Goal: Information Seeking & Learning: Learn about a topic

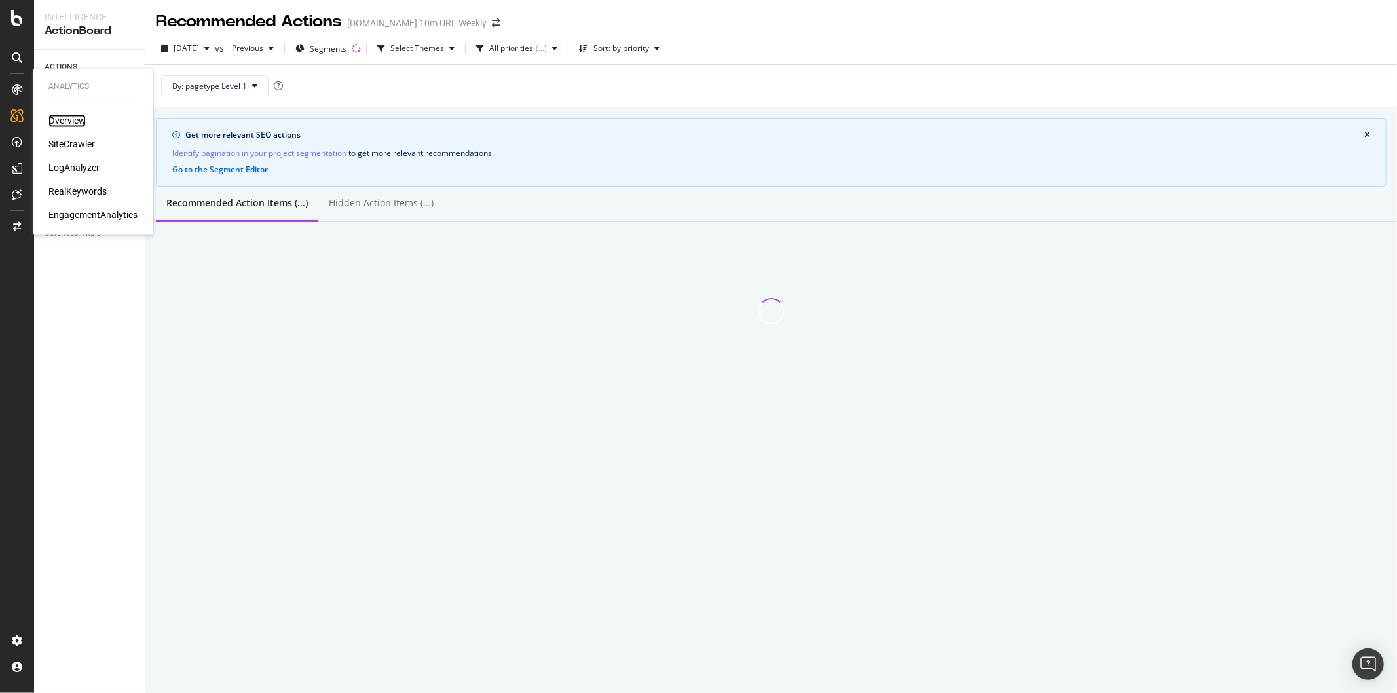
click at [55, 121] on div "Overview" at bounding box center [66, 121] width 37 height 13
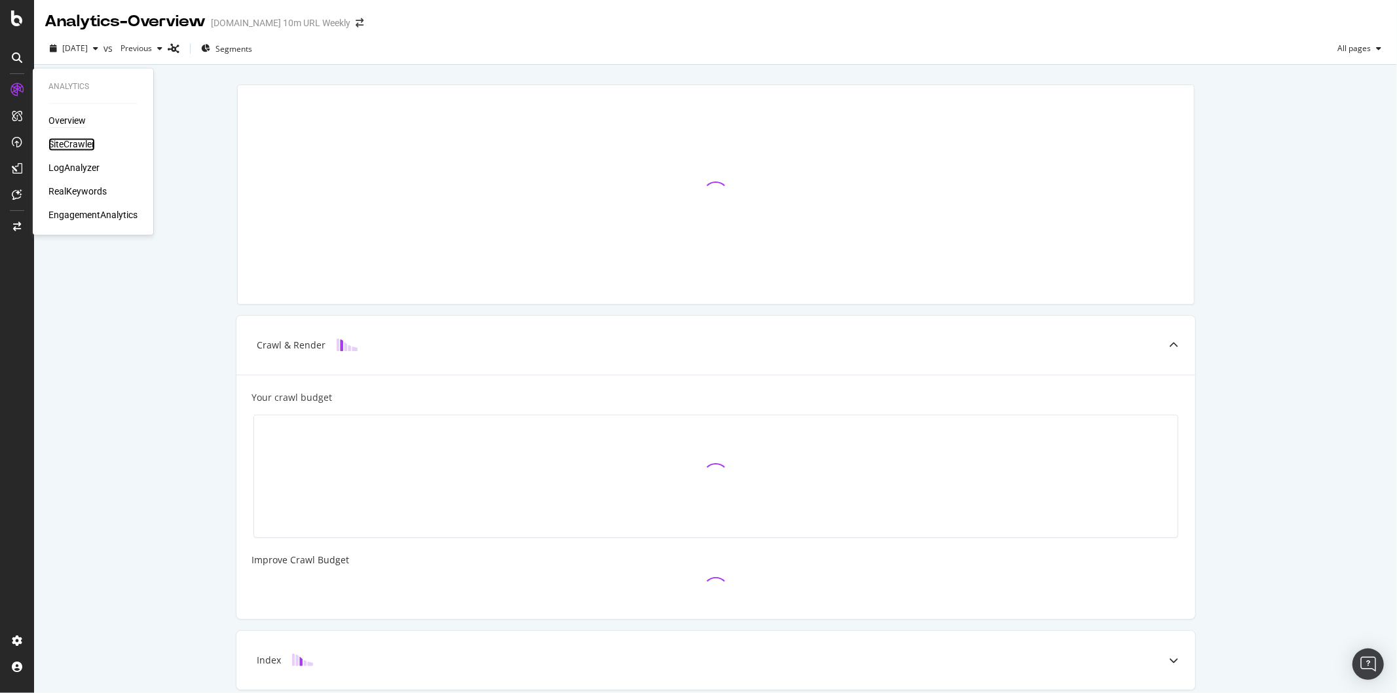
click at [69, 143] on div "SiteCrawler" at bounding box center [71, 144] width 47 height 13
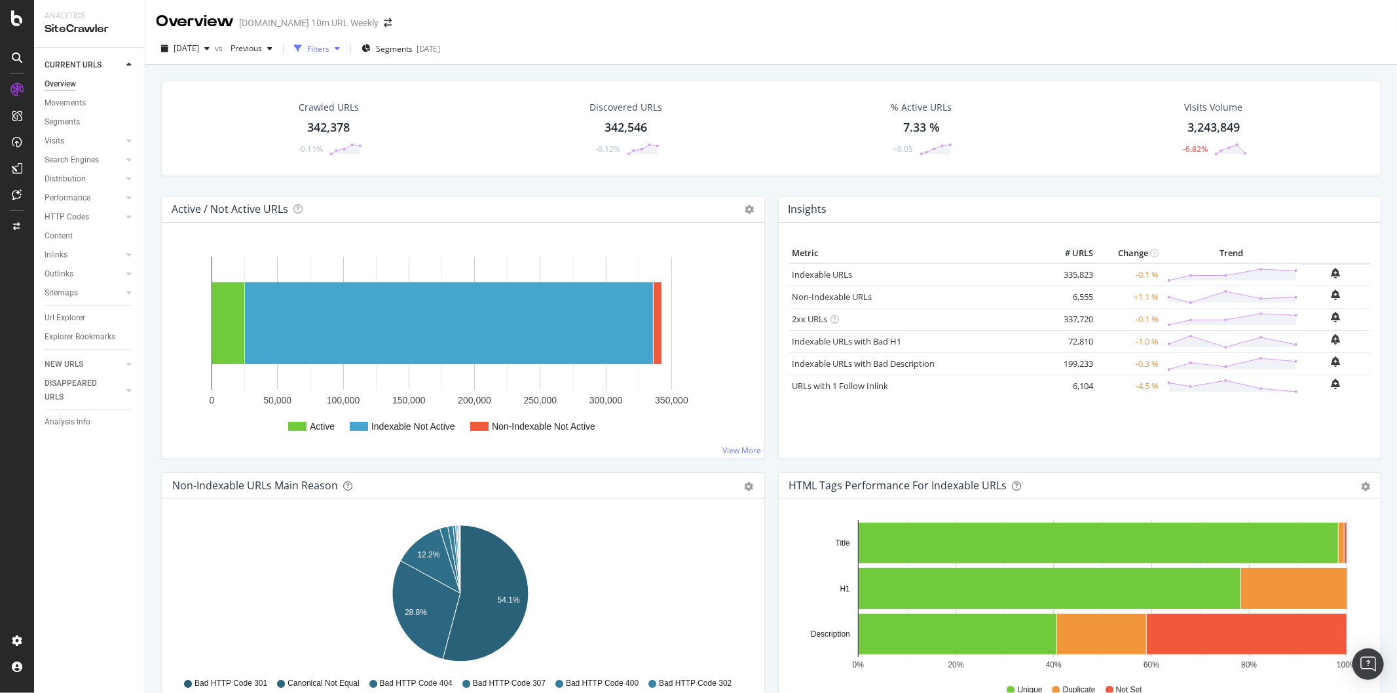
click at [329, 48] on div "Filters" at bounding box center [318, 48] width 22 height 11
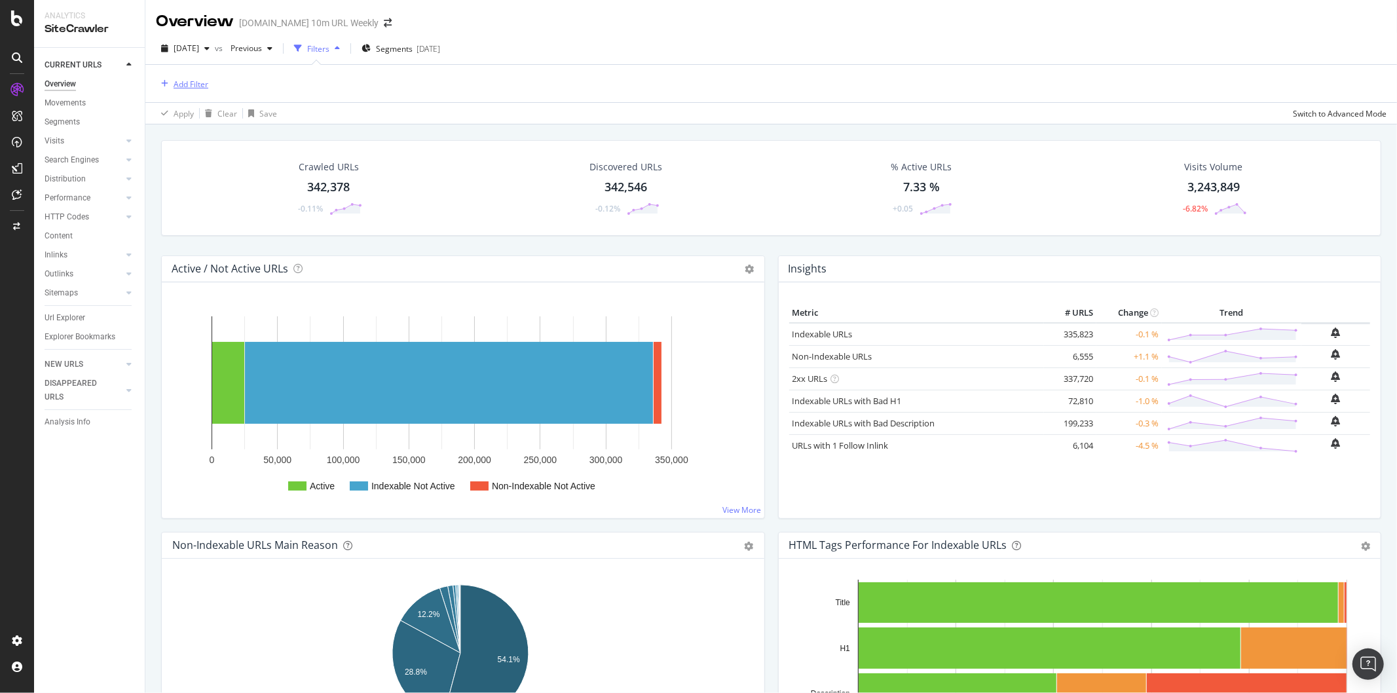
click at [198, 77] on div "Add Filter" at bounding box center [182, 84] width 52 height 14
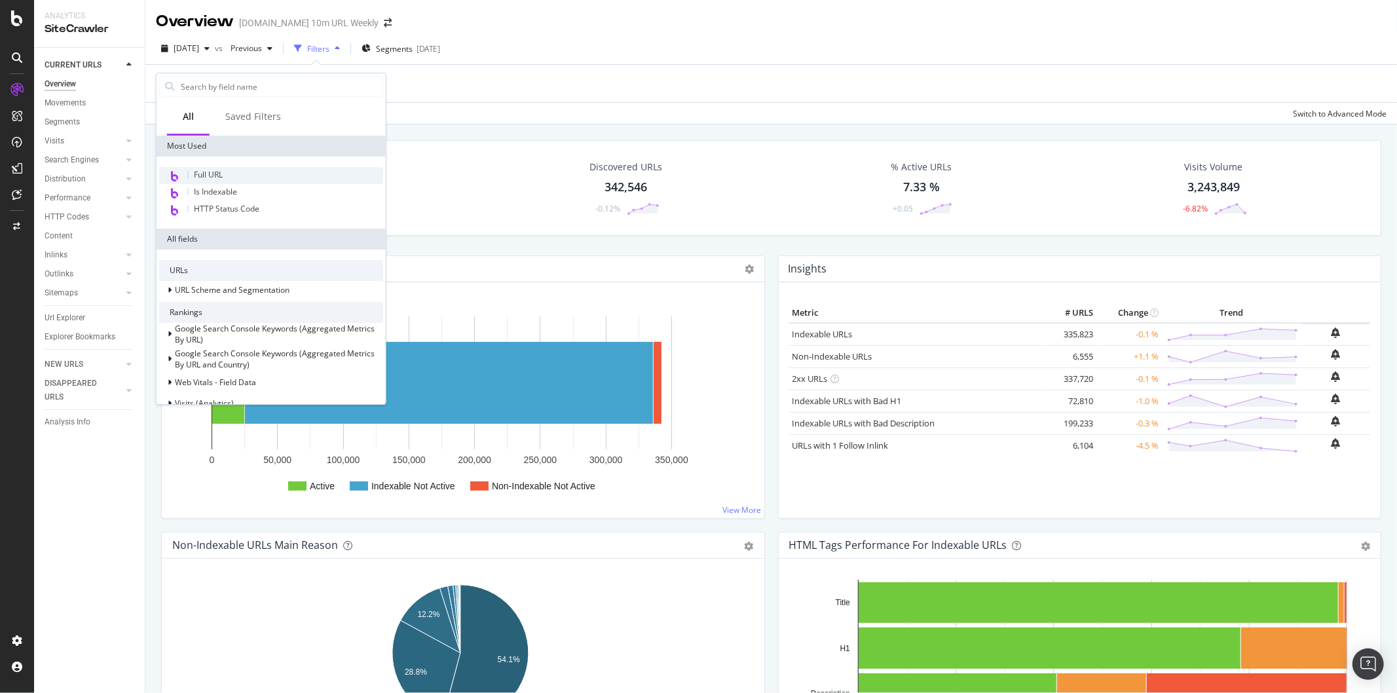
click at [204, 179] on div "Full URL" at bounding box center [271, 175] width 224 height 17
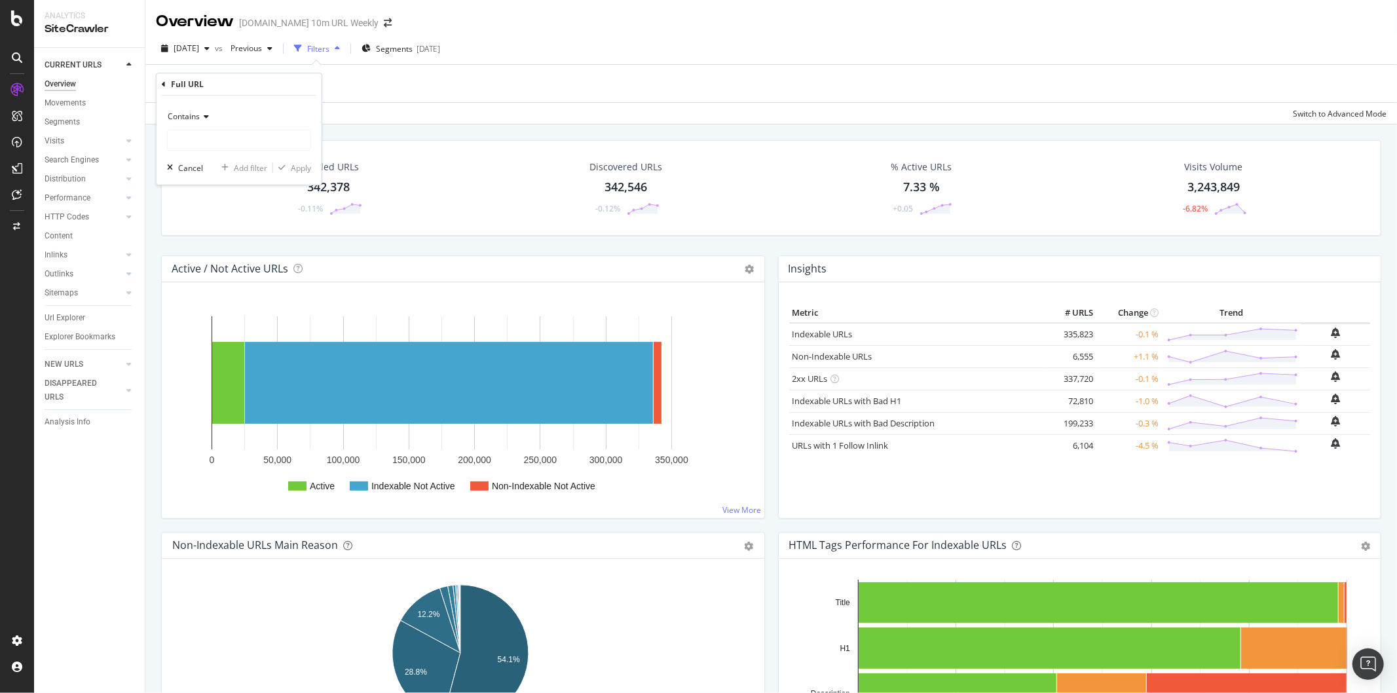
click at [195, 119] on span "Contains" at bounding box center [184, 116] width 32 height 11
click at [197, 146] on span "Equal to" at bounding box center [188, 143] width 29 height 11
click at [211, 149] on input "text" at bounding box center [239, 140] width 143 height 21
paste input "[URL][DOMAIN_NAME]"
type input "[URL][DOMAIN_NAME]"
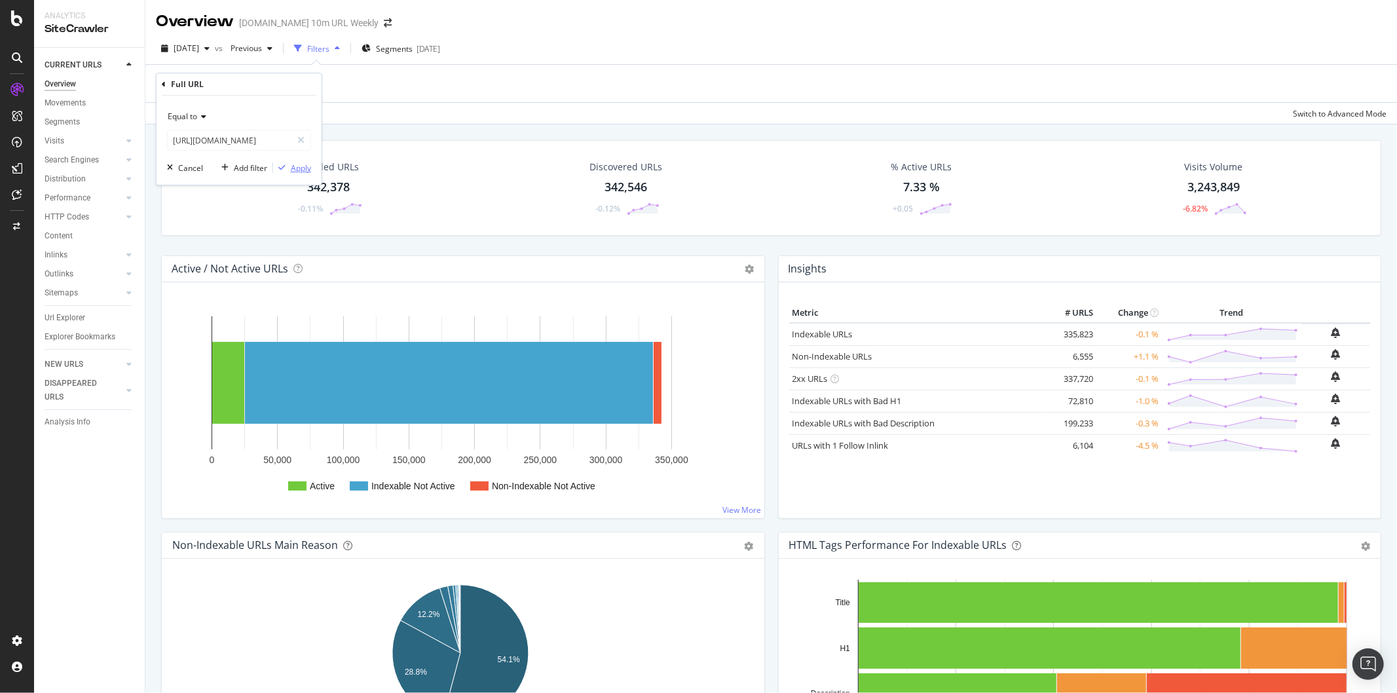
click at [293, 166] on div "Apply" at bounding box center [301, 167] width 20 height 11
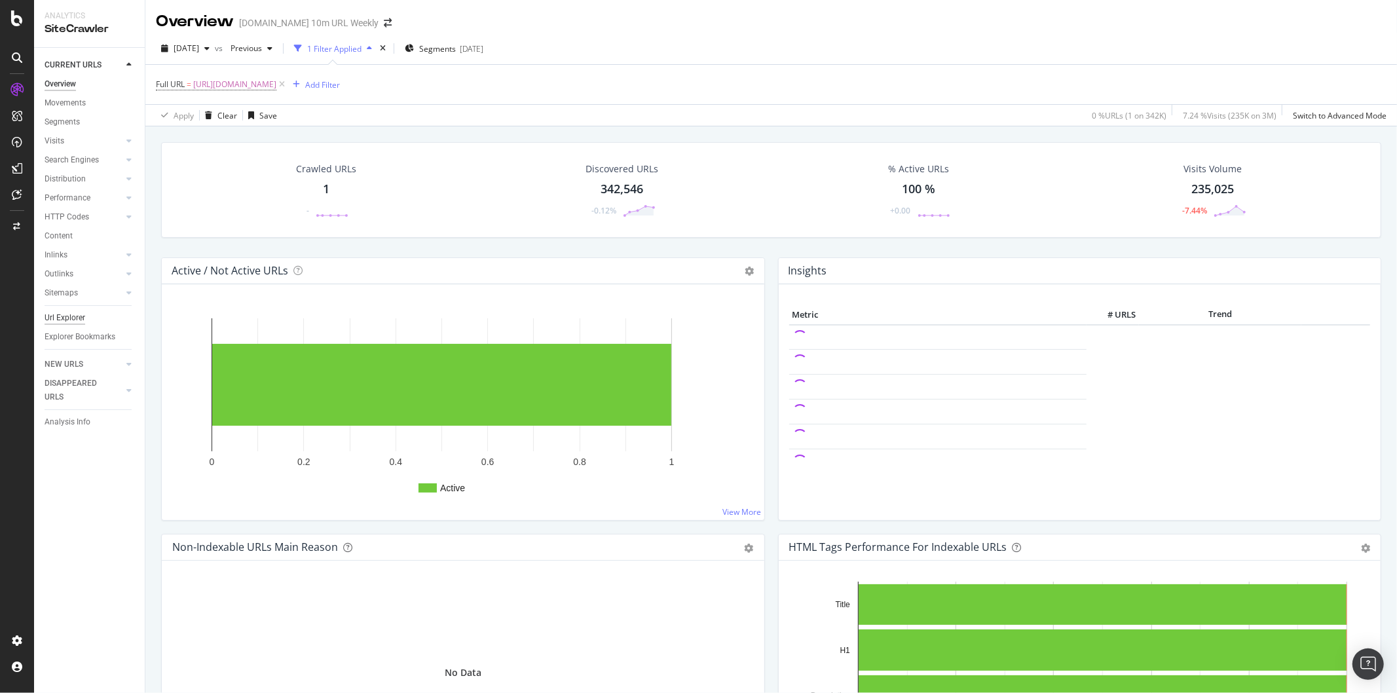
click at [71, 313] on div "Url Explorer" at bounding box center [65, 318] width 41 height 14
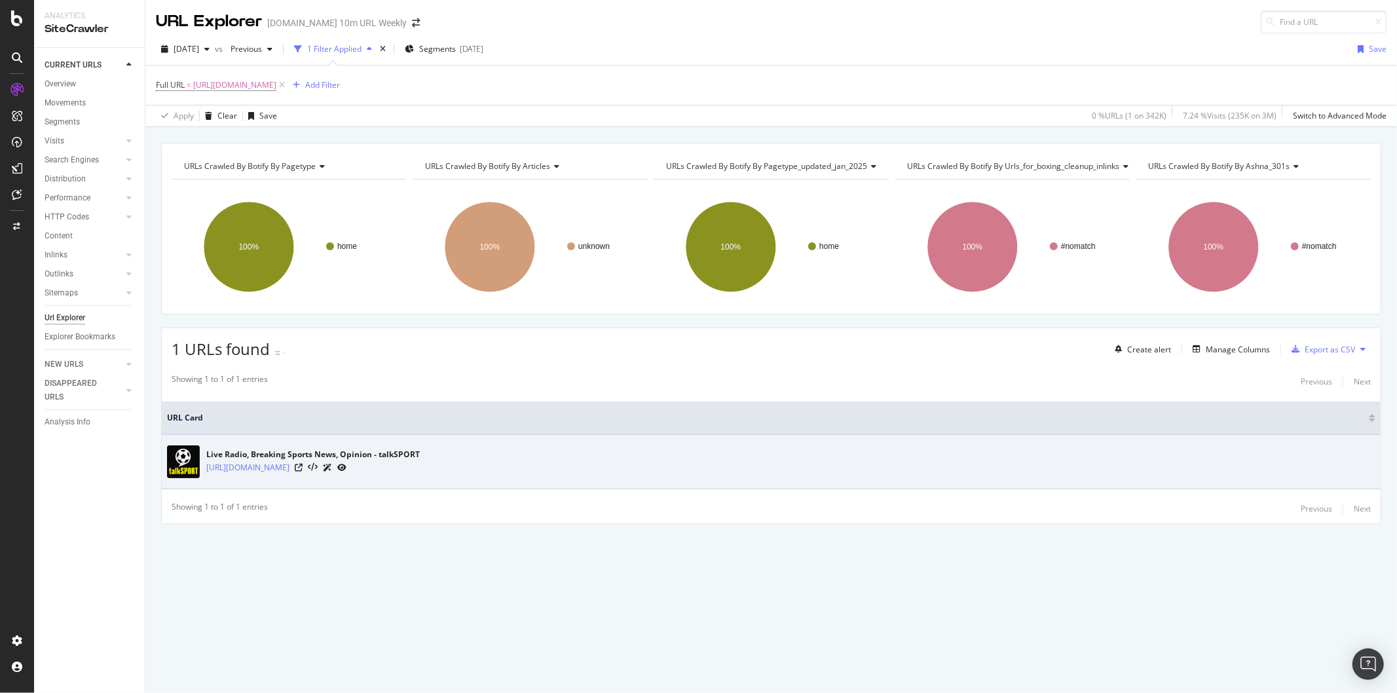
click at [624, 445] on td "Live Radio, Breaking Sports News, Opinion - talkSPORT https://talksport.com/" at bounding box center [771, 462] width 1219 height 54
click at [337, 468] on icon at bounding box center [341, 468] width 9 height 8
click at [310, 468] on icon at bounding box center [313, 467] width 10 height 9
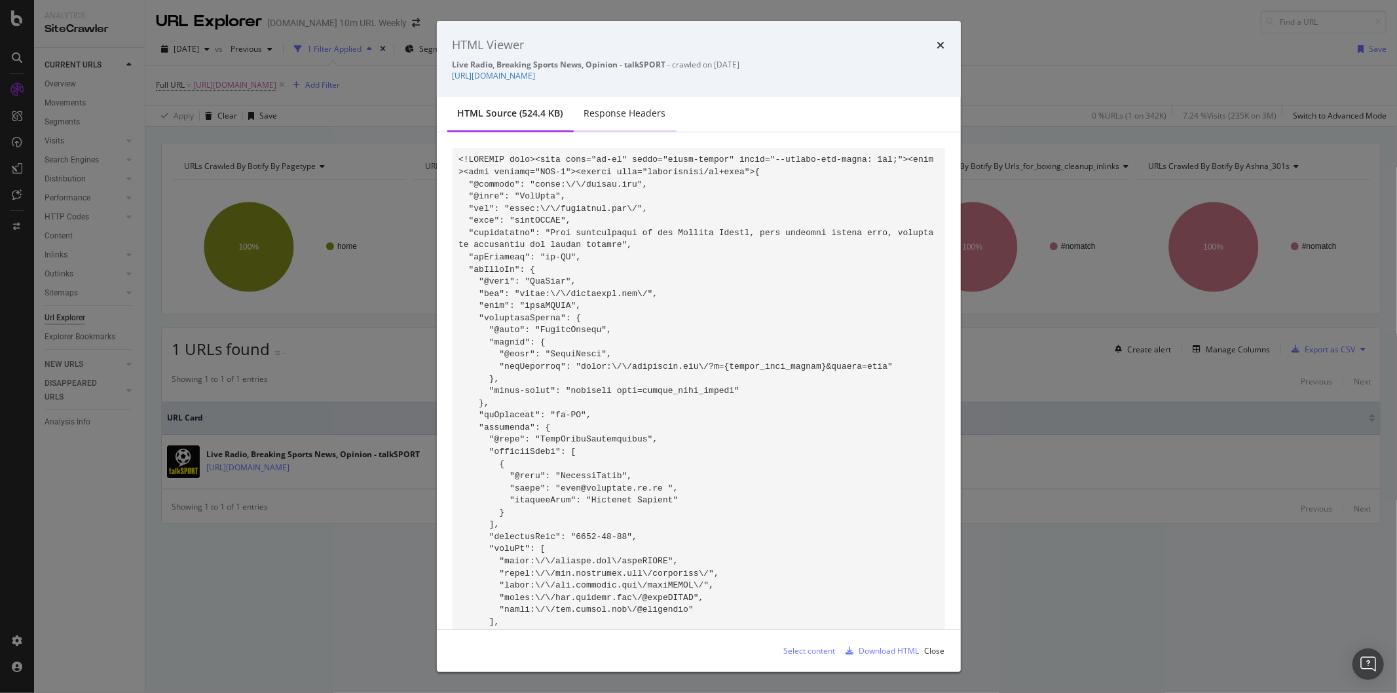
click at [621, 110] on div "Response Headers" at bounding box center [625, 113] width 82 height 13
